Goal: Transaction & Acquisition: Purchase product/service

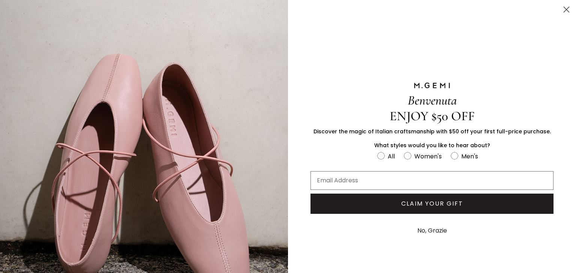
click at [562, 10] on circle "Close dialog" at bounding box center [566, 9] width 12 height 12
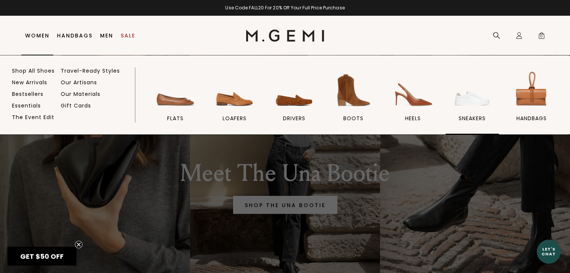
click at [481, 101] on img at bounding box center [472, 90] width 42 height 42
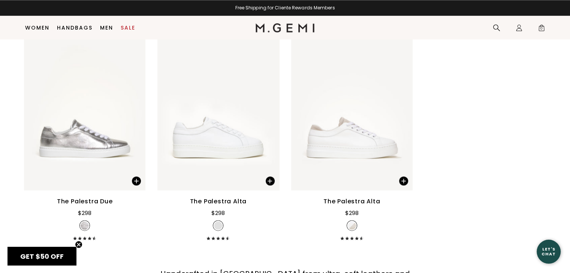
scroll to position [1072, 0]
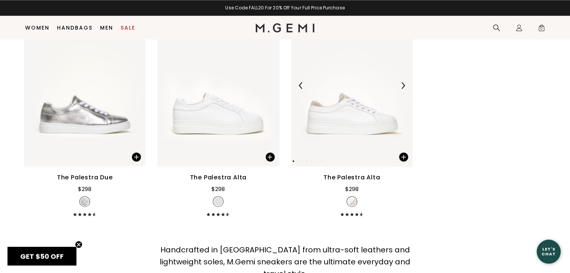
click at [372, 127] on img at bounding box center [351, 85] width 121 height 162
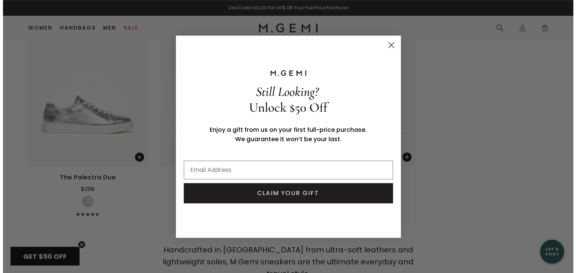
scroll to position [1080, 0]
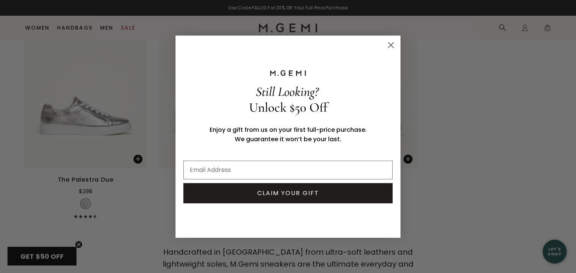
click at [394, 45] on circle "Close dialog" at bounding box center [391, 45] width 12 height 12
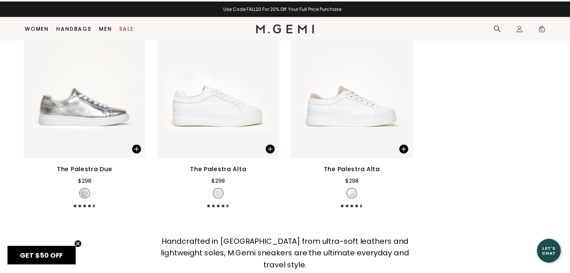
scroll to position [1072, 0]
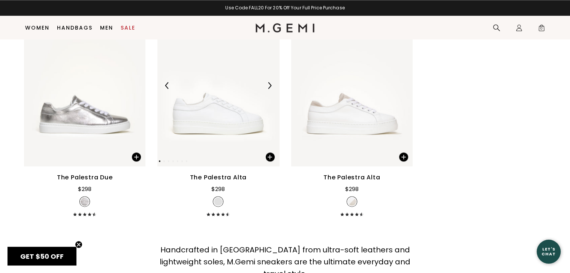
click at [224, 136] on img at bounding box center [217, 85] width 121 height 162
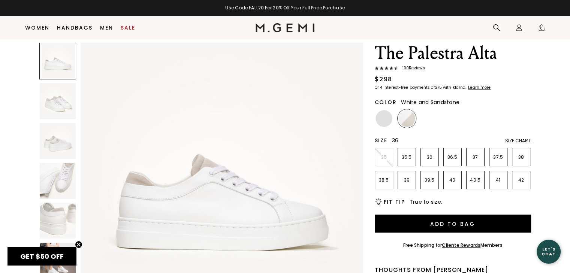
scroll to position [21, 0]
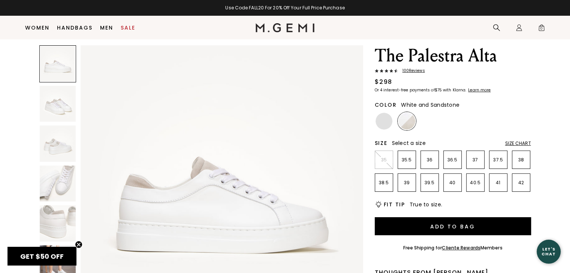
click at [66, 176] on img at bounding box center [58, 184] width 36 height 36
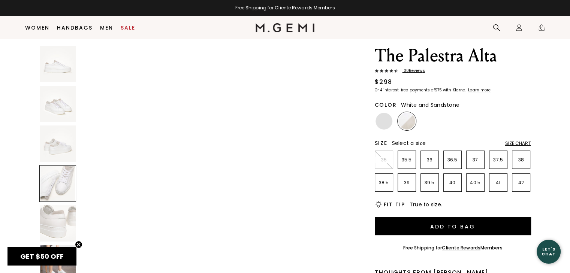
scroll to position [816, 0]
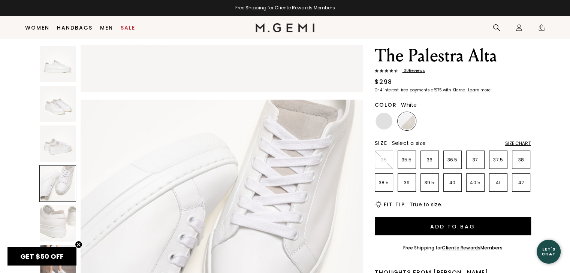
click at [382, 121] on img at bounding box center [384, 121] width 17 height 17
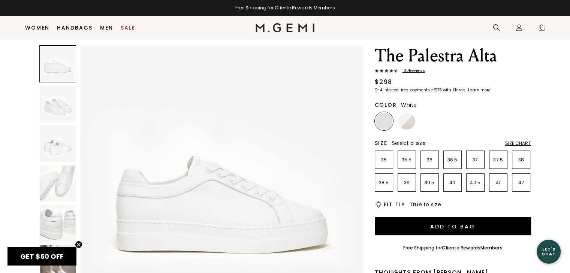
click at [62, 180] on img at bounding box center [58, 184] width 36 height 36
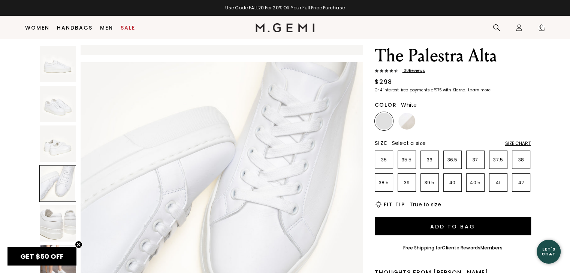
click at [67, 228] on img at bounding box center [58, 223] width 36 height 36
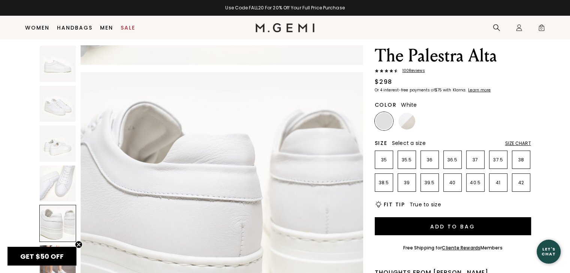
scroll to position [1137, 0]
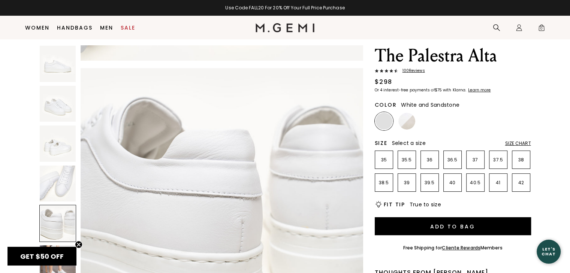
click at [404, 123] on img at bounding box center [407, 121] width 17 height 17
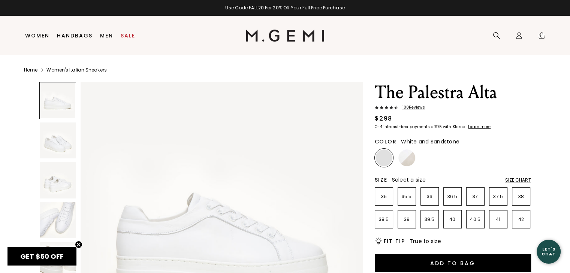
click at [411, 161] on img at bounding box center [407, 158] width 17 height 17
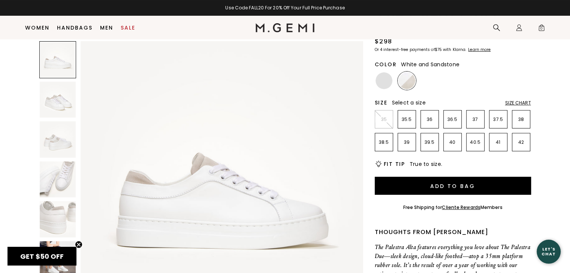
scroll to position [59, 0]
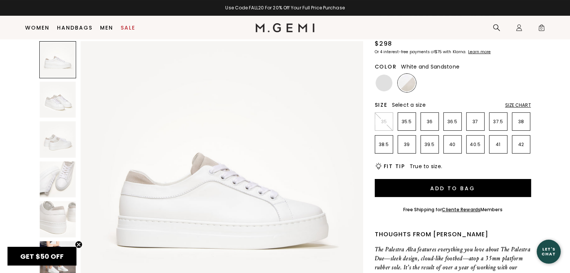
click at [62, 179] on img at bounding box center [58, 180] width 36 height 36
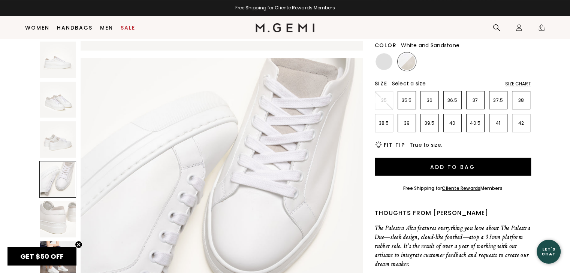
scroll to position [97, 0]
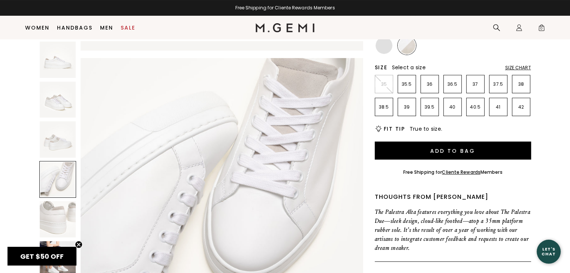
click at [58, 208] on img at bounding box center [58, 219] width 36 height 36
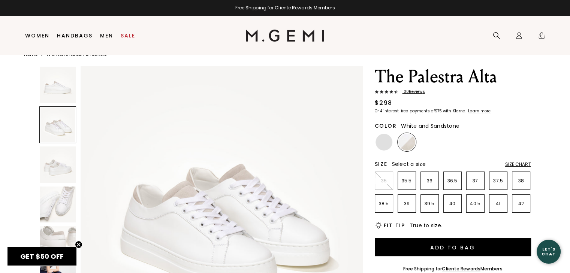
scroll to position [288, 0]
